Goal: Task Accomplishment & Management: Use online tool/utility

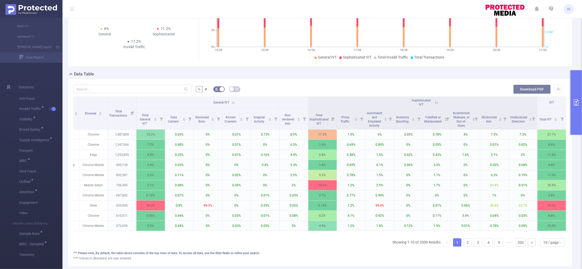
scroll to position [69, 0]
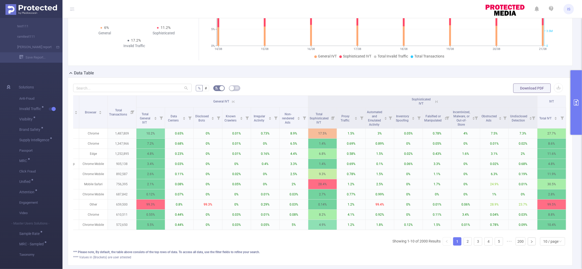
click at [573, 76] on button "primary" at bounding box center [575, 102] width 11 height 65
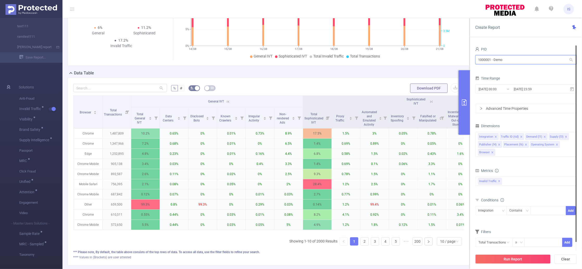
drag, startPoint x: 521, startPoint y: 63, endPoint x: 459, endPoint y: 56, distance: 62.6
click at [454, 56] on section "PID: Demo > Time Range: 2025-08-14 00:00 - 2025-08-21 23:59 > Time Zone: +00:00…" at bounding box center [321, 112] width 519 height 327
paste input "1061 - FT_CunardCruises"
type input "1001061 - FT_CunardCruises"
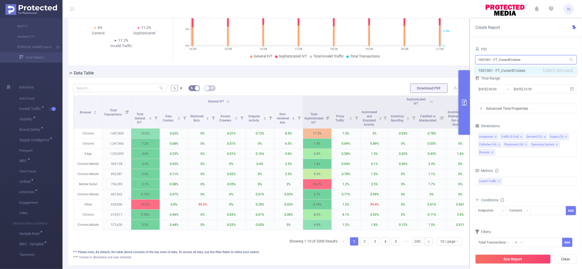
click at [512, 67] on li "1001061 - FT_CunardCruises 5,588 [1,406 rows]" at bounding box center [525, 70] width 101 height 8
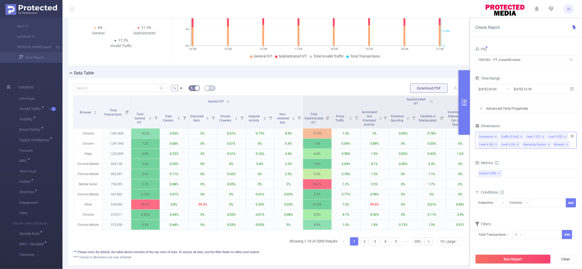
click at [542, 137] on icon "icon: close" at bounding box center [543, 137] width 3 height 3
click at [544, 144] on icon "icon: close" at bounding box center [545, 144] width 3 height 3
click at [561, 137] on li "Level 4 (l4)" at bounding box center [557, 136] width 21 height 7
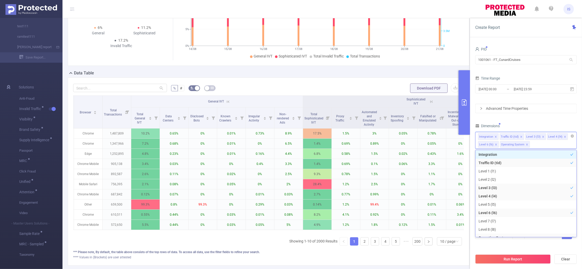
click at [563, 137] on icon "icon: close" at bounding box center [564, 137] width 3 height 3
click at [565, 138] on li "Level 6 (l6)" at bounding box center [557, 136] width 21 height 7
click at [563, 138] on icon "icon: close" at bounding box center [564, 137] width 3 height 3
click at [504, 142] on span at bounding box center [505, 145] width 3 height 6
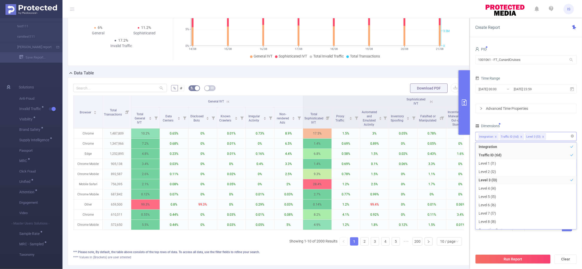
click at [506, 127] on div "Dimensions" at bounding box center [525, 126] width 101 height 9
click at [501, 261] on button "Run Report" at bounding box center [512, 259] width 75 height 9
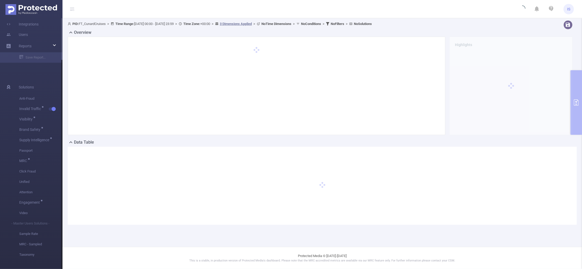
scroll to position [0, 0]
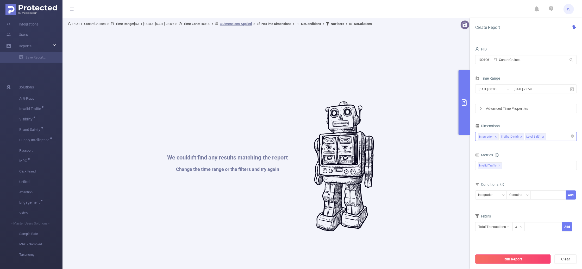
click at [523, 262] on button "Run Report" at bounding box center [512, 259] width 75 height 9
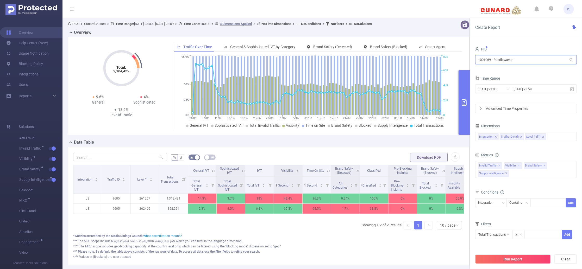
click at [501, 58] on input "1001069 - Paddlewaver" at bounding box center [525, 59] width 101 height 9
click at [259, 156] on form "% # Download PDF" at bounding box center [268, 157] width 391 height 10
click at [350, 249] on div "*** The MRC scope includes English (en), Spanish (es) and Portuguese (pt) , whi…" at bounding box center [268, 251] width 391 height 5
drag, startPoint x: 536, startPoint y: 64, endPoint x: 433, endPoint y: 60, distance: 102.9
click at [433, 60] on section "PID: FT_CunardCruises > Time Range: 2025-06-03 23:00 - 2025-08-19 23:59 > Time …" at bounding box center [321, 146] width 519 height 257
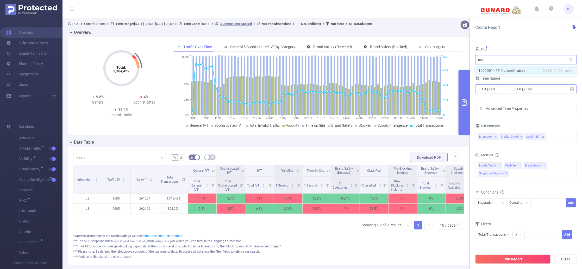
type input "cuna"
drag, startPoint x: 526, startPoint y: 59, endPoint x: 435, endPoint y: 50, distance: 92.0
click at [435, 50] on section "PID: FT_CunardCruises > Time Range: 2025-06-03 23:00 - 2025-08-19 23:59 > Time …" at bounding box center [321, 146] width 519 height 257
click at [377, 141] on div "Data Table" at bounding box center [271, 142] width 406 height 7
click at [552, 139] on div "Integration Traffic ID (tid) Level 1 (l1)" at bounding box center [526, 136] width 96 height 9
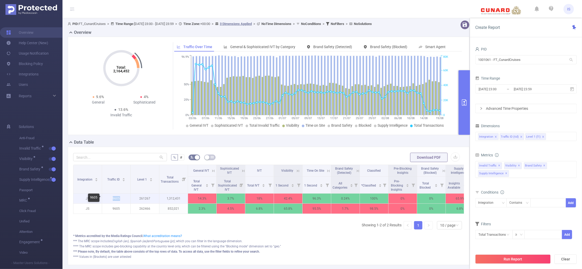
drag, startPoint x: 122, startPoint y: 198, endPoint x: 110, endPoint y: 197, distance: 11.8
click at [110, 197] on p "9605" at bounding box center [116, 199] width 28 height 10
copy p "9605"
click at [160, 224] on div "Integration Traffic ID Level 1 Total Transactions General IVT Sophisticated IVT…" at bounding box center [268, 199] width 391 height 69
drag, startPoint x: 491, startPoint y: 59, endPoint x: 472, endPoint y: 61, distance: 19.4
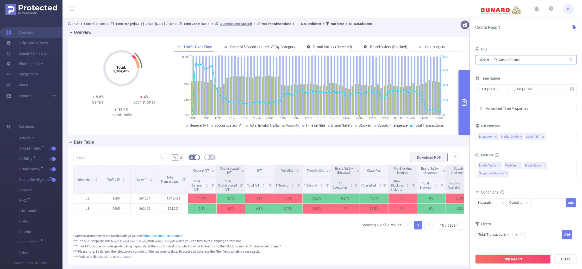
click at [472, 61] on div "PID 1001061 - FT_CunardCruises 1001061 - FT_CunardCruises Time Range 2025-06-03…" at bounding box center [526, 159] width 112 height 238
drag, startPoint x: 152, startPoint y: 199, endPoint x: 135, endPoint y: 198, distance: 17.5
click at [135, 198] on p "261267" at bounding box center [145, 199] width 28 height 10
drag, startPoint x: 151, startPoint y: 209, endPoint x: 136, endPoint y: 209, distance: 15.1
click at [136, 209] on p "262466" at bounding box center [145, 209] width 28 height 10
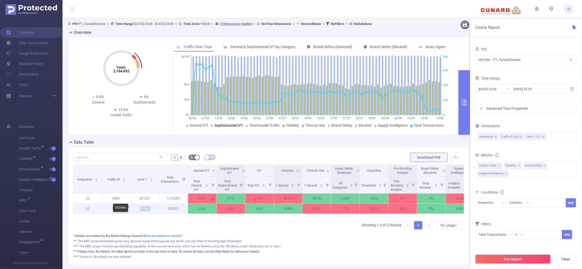
copy p "262466"
click at [254, 154] on form "% # Download PDF" at bounding box center [268, 157] width 391 height 10
click at [542, 137] on icon "icon: close" at bounding box center [543, 137] width 3 height 3
click at [542, 137] on div "Integration Traffic ID (tid) Level 1 (l1)" at bounding box center [526, 136] width 96 height 9
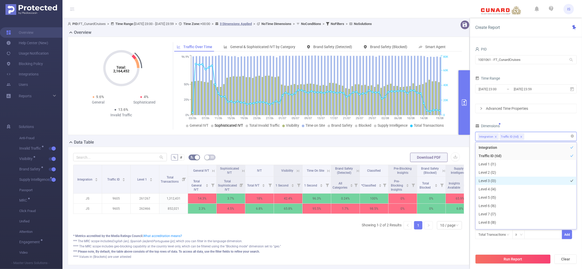
click at [498, 180] on li "Level 3 (l3)" at bounding box center [525, 181] width 101 height 8
click at [507, 259] on button "Run Report" at bounding box center [512, 259] width 75 height 9
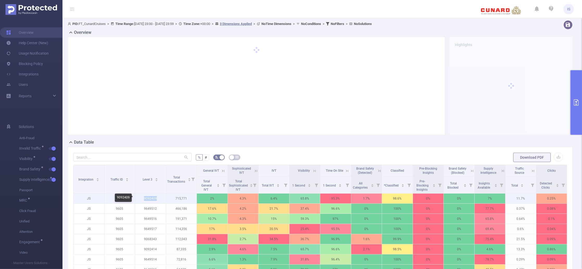
drag, startPoint x: 156, startPoint y: 200, endPoint x: 141, endPoint y: 199, distance: 15.1
click at [141, 199] on p "9092409" at bounding box center [150, 199] width 31 height 10
copy p "9092409"
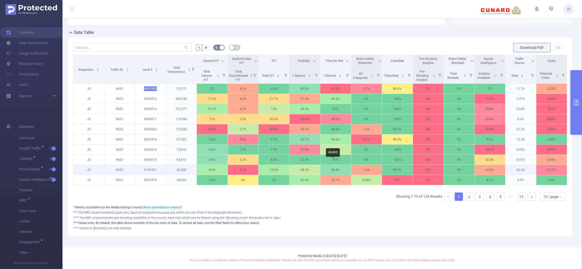
scroll to position [46, 0]
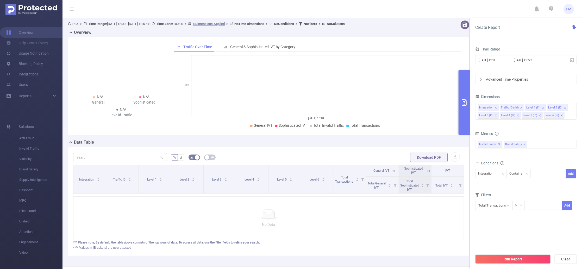
click at [528, 162] on div "Conditions" at bounding box center [525, 164] width 101 height 9
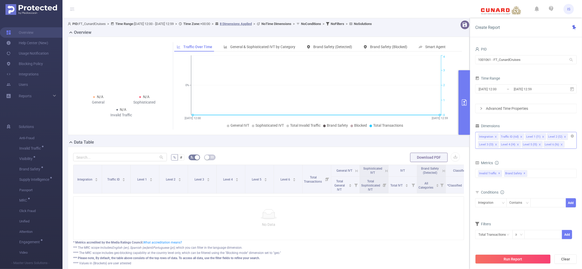
click at [538, 146] on icon "icon: close" at bounding box center [539, 144] width 3 height 3
click at [517, 145] on icon "icon: close" at bounding box center [517, 144] width 3 height 3
click at [494, 145] on icon "icon: close" at bounding box center [495, 144] width 3 height 3
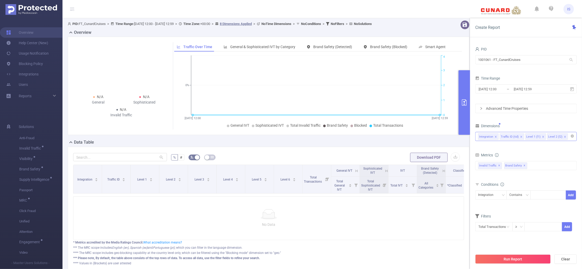
click at [539, 138] on li "Level 1 (l1)" at bounding box center [535, 136] width 21 height 7
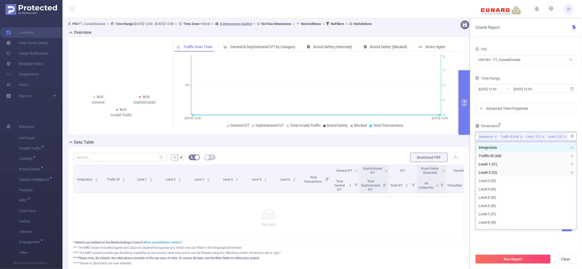
click at [542, 138] on icon "icon: close" at bounding box center [543, 137] width 3 height 3
click at [542, 138] on div "Integration Traffic ID (tid)" at bounding box center [526, 136] width 96 height 9
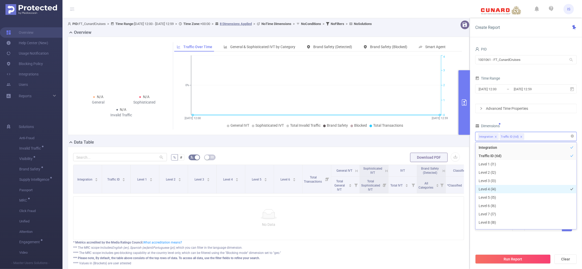
click at [497, 188] on li "Level 4 (l4)" at bounding box center [525, 189] width 101 height 8
click at [516, 124] on div "Dimensions" at bounding box center [525, 126] width 101 height 9
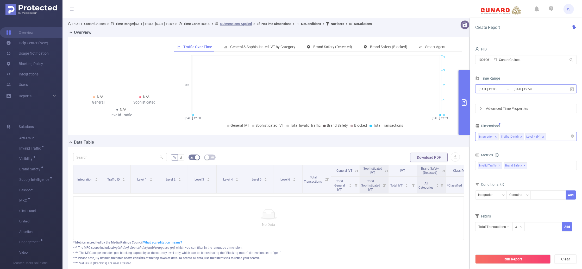
click at [513, 90] on input "[DATE] 12:59" at bounding box center [534, 89] width 42 height 7
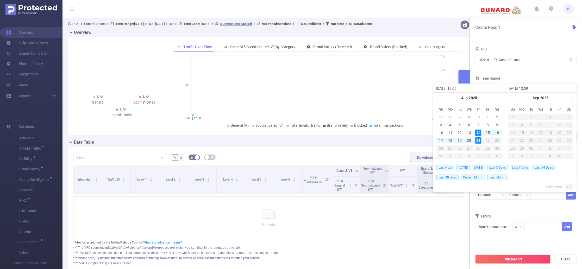
click at [522, 166] on span "Last 7 Days" at bounding box center [520, 168] width 21 height 6
type input "2025-08-14 00:00"
type input "2025-08-21 23:59"
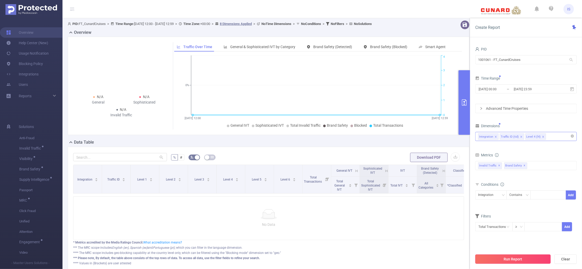
click at [517, 257] on button "Run Report" at bounding box center [512, 259] width 75 height 9
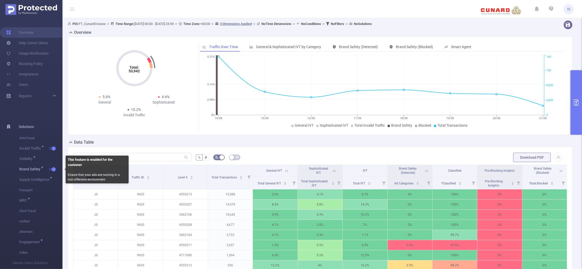
click at [50, 170] on span "button" at bounding box center [53, 169] width 7 height 3
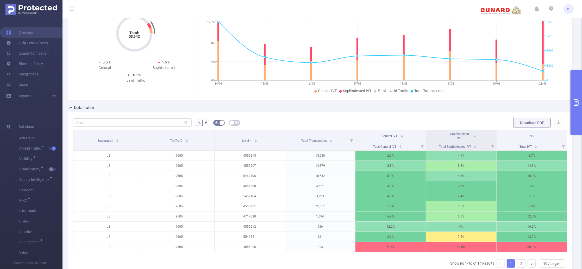
scroll to position [69, 0]
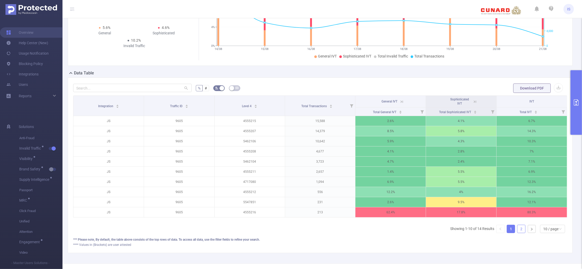
click at [517, 233] on link "2" at bounding box center [521, 229] width 8 height 8
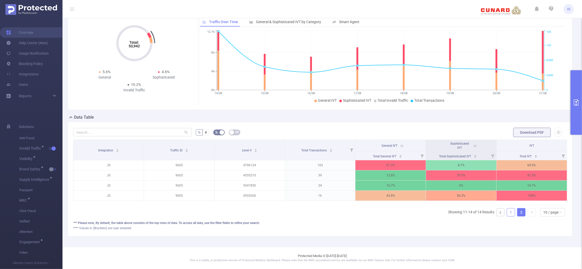
click at [507, 211] on link "1" at bounding box center [511, 212] width 8 height 8
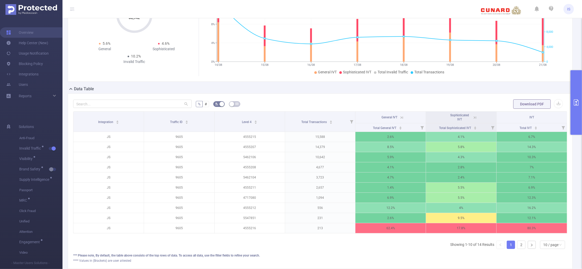
scroll to position [91, 0]
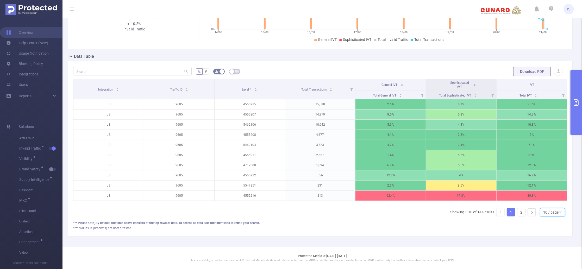
click at [545, 213] on div "10 / page" at bounding box center [550, 212] width 15 height 8
click at [548, 180] on li "20 / page" at bounding box center [546, 184] width 25 height 8
